Goal: Transaction & Acquisition: Purchase product/service

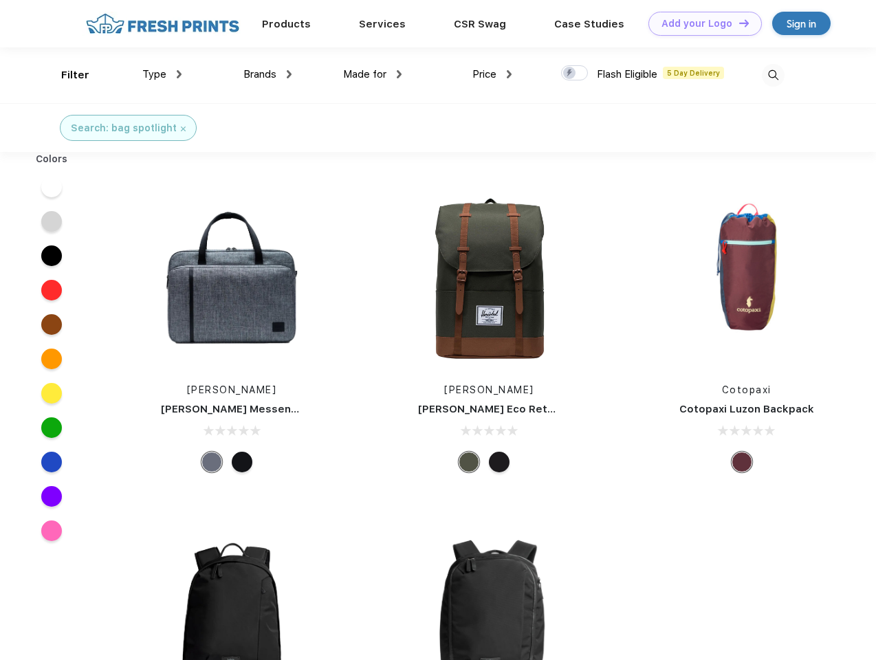
click at [700, 23] on link "Add your Logo Design Tool" at bounding box center [705, 24] width 113 height 24
click at [0, 0] on div "Design Tool" at bounding box center [0, 0] width 0 height 0
click at [738, 23] on link "Add your Logo Design Tool" at bounding box center [705, 24] width 113 height 24
click at [66, 75] on div "Filter" at bounding box center [75, 75] width 28 height 16
click at [162, 74] on span "Type" at bounding box center [154, 74] width 24 height 12
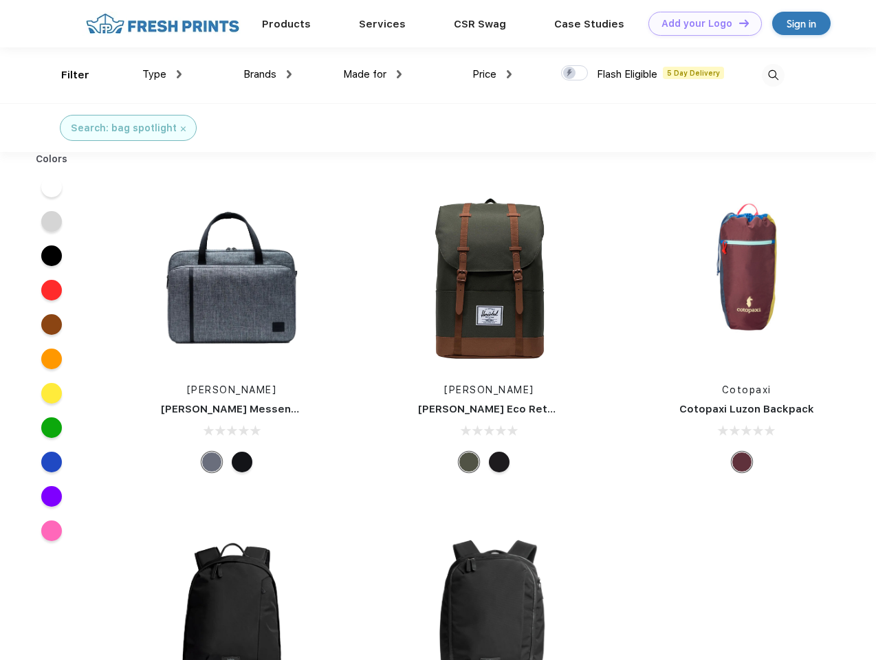
click at [268, 74] on span "Brands" at bounding box center [259, 74] width 33 height 12
click at [373, 74] on span "Made for" at bounding box center [364, 74] width 43 height 12
click at [492, 74] on span "Price" at bounding box center [485, 74] width 24 height 12
click at [575, 74] on div at bounding box center [574, 72] width 27 height 15
click at [570, 74] on input "checkbox" at bounding box center [565, 69] width 9 height 9
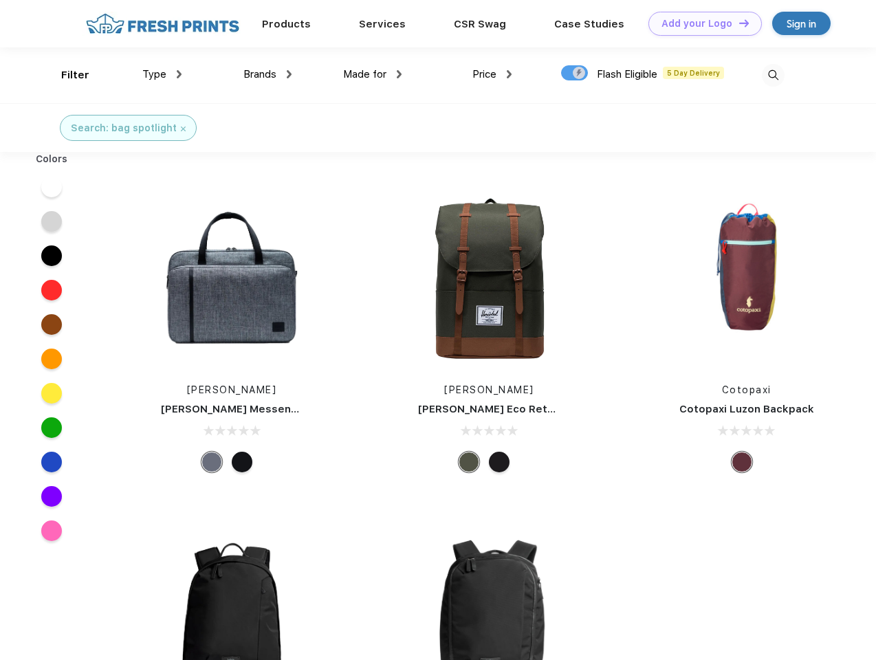
click at [773, 75] on img at bounding box center [773, 75] width 23 height 23
